Goal: Book appointment/travel/reservation

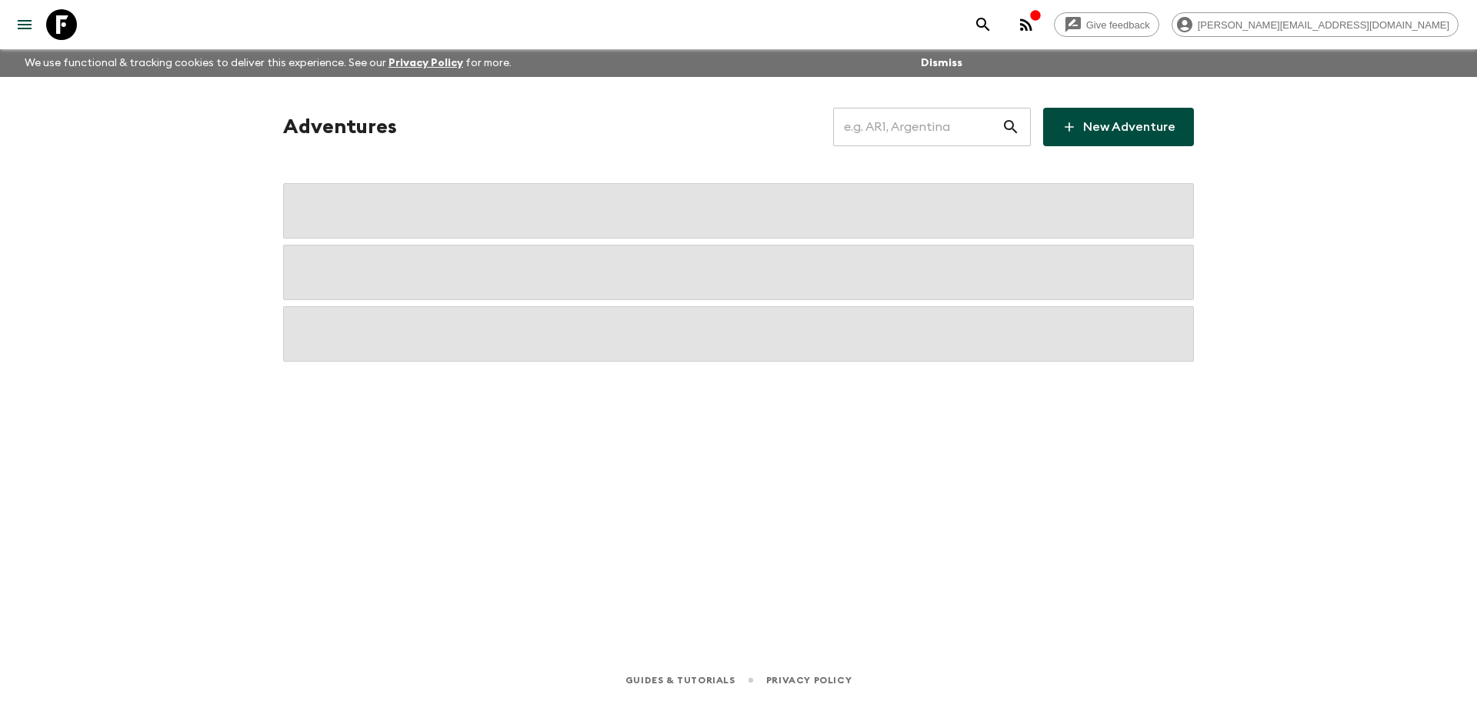
click at [958, 119] on input "text" at bounding box center [917, 126] width 168 height 43
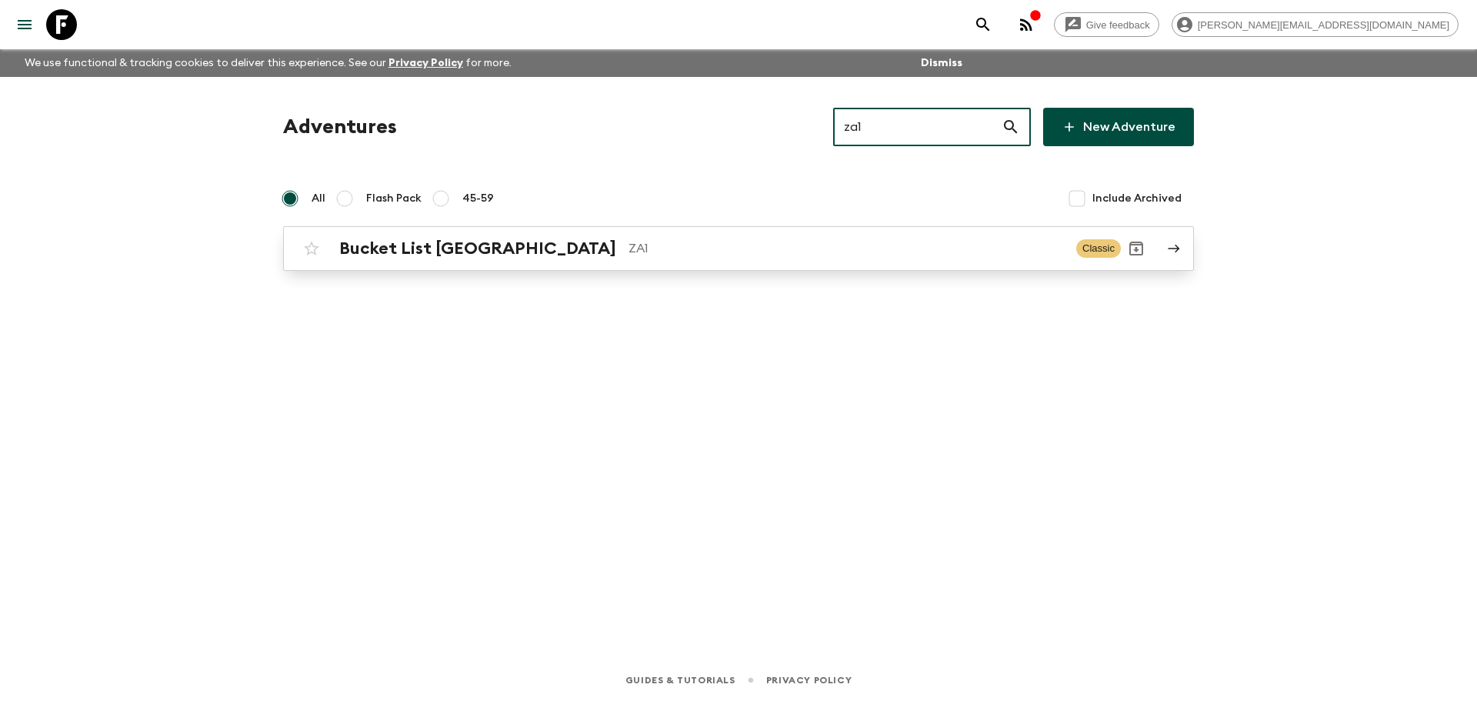
type input "za1"
click at [629, 251] on p "ZA1" at bounding box center [846, 248] width 435 height 18
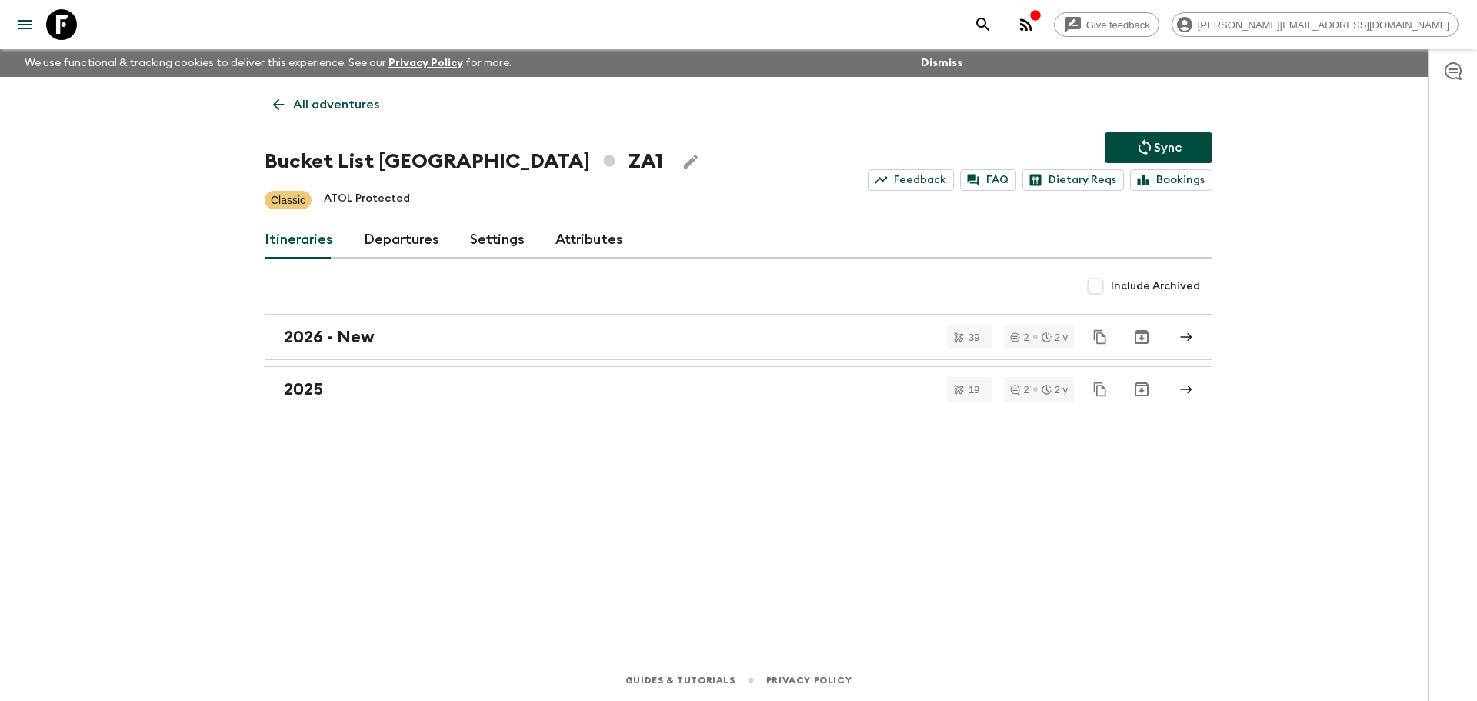
click at [409, 218] on div "All adventures Bucket List [GEOGRAPHIC_DATA] ZA1 Sync Feedback FAQ Dietary Reqs…" at bounding box center [738, 346] width 985 height 539
click at [396, 235] on link "Departures" at bounding box center [401, 240] width 75 height 37
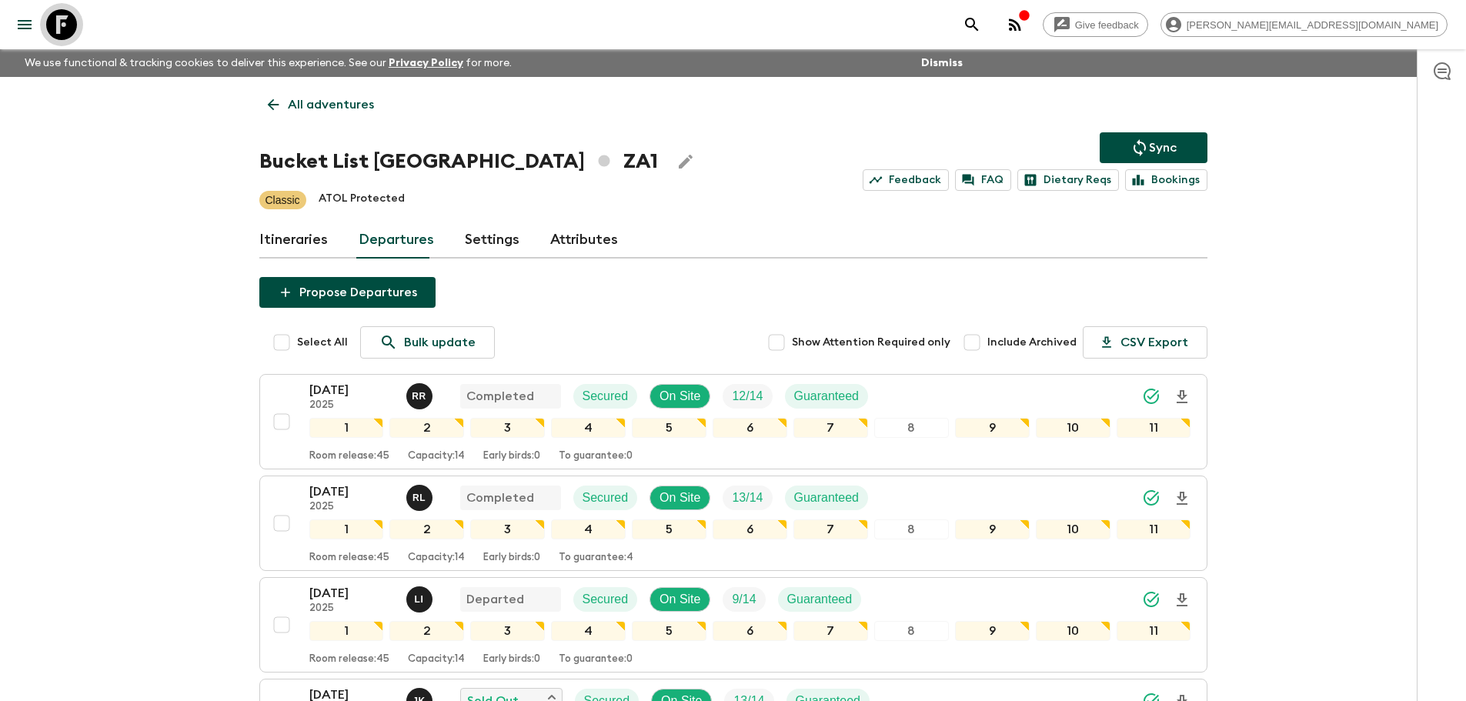
click at [61, 22] on icon at bounding box center [61, 24] width 31 height 31
